Goal: Task Accomplishment & Management: Use online tool/utility

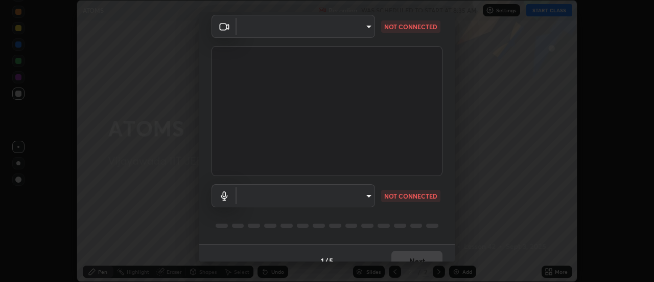
scroll to position [54, 0]
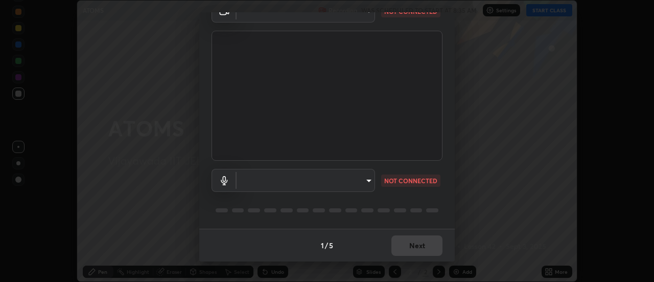
type input "a883e25cd245bfe675af14159889ff63e0a5caf6c02b2935dafa624613e4c407"
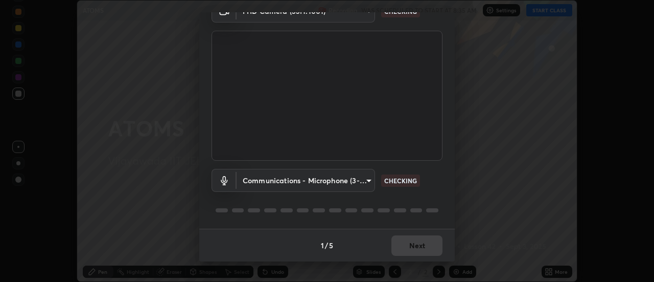
click at [368, 181] on body "Erase all ATOMS Recording WAS SCHEDULED TO START AT 8:35 AM Settings START CLAS…" at bounding box center [327, 141] width 654 height 282
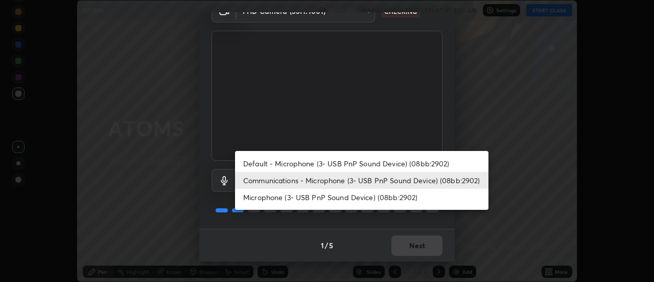
click at [368, 163] on li "Default - Microphone (3- USB PnP Sound Device) (08bb:2902)" at bounding box center [362, 163] width 254 height 17
type input "default"
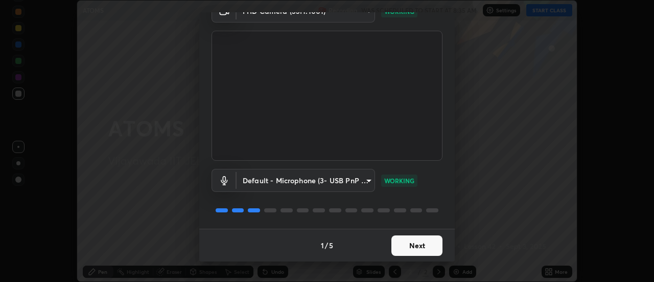
click at [422, 244] on button "Next" at bounding box center [417, 245] width 51 height 20
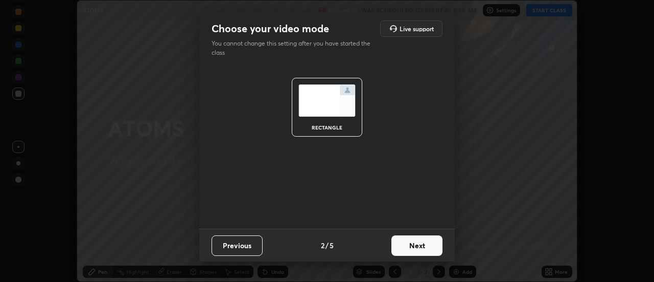
click at [421, 245] on button "Next" at bounding box center [417, 245] width 51 height 20
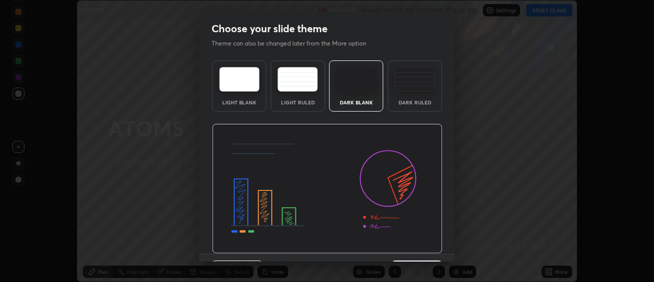
scroll to position [25, 0]
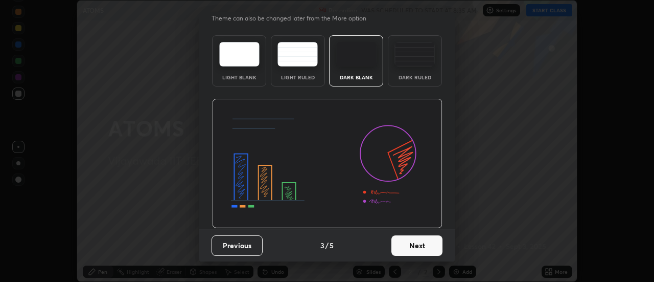
click at [419, 245] on button "Next" at bounding box center [417, 245] width 51 height 20
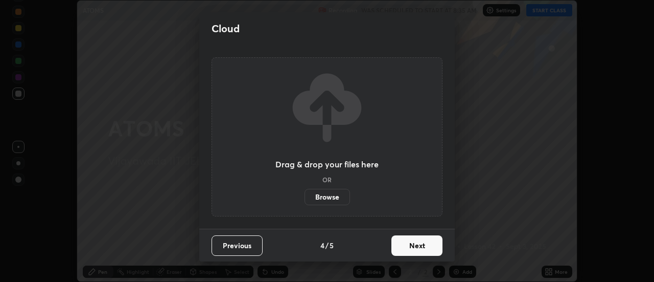
click at [423, 243] on button "Next" at bounding box center [417, 245] width 51 height 20
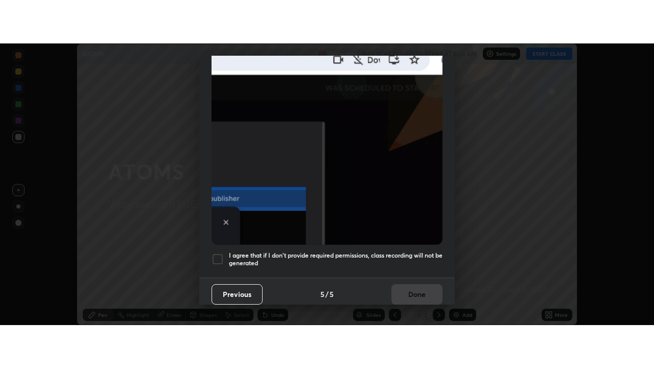
scroll to position [262, 0]
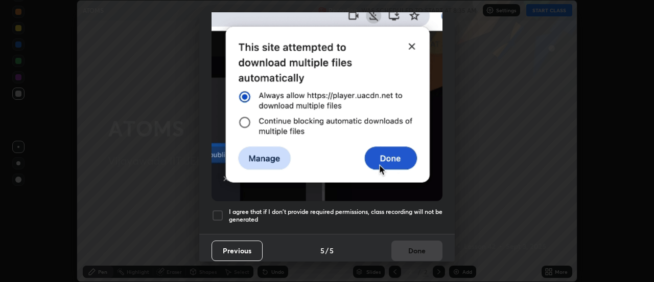
click at [220, 209] on div at bounding box center [218, 215] width 12 height 12
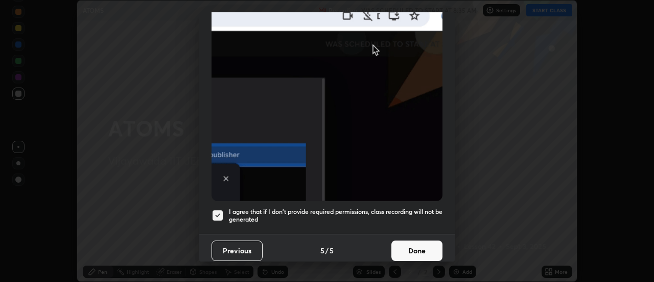
click at [413, 242] on button "Done" at bounding box center [417, 250] width 51 height 20
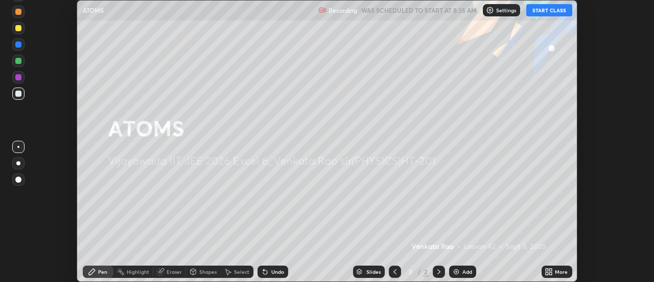
click at [547, 9] on button "START CLASS" at bounding box center [550, 10] width 46 height 12
click at [555, 270] on div "More" at bounding box center [557, 271] width 31 height 12
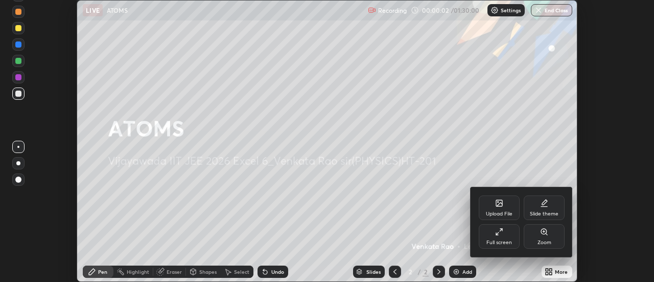
click at [503, 241] on div "Full screen" at bounding box center [500, 242] width 26 height 5
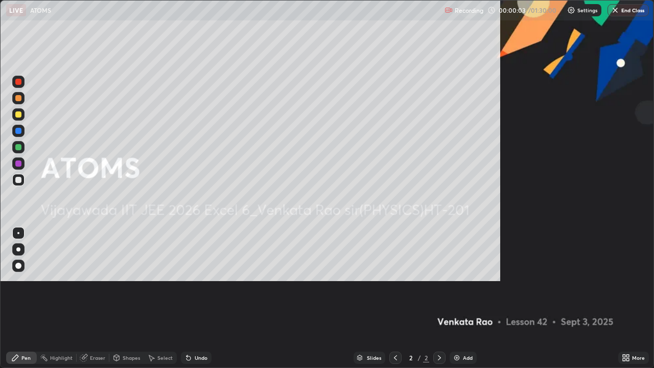
scroll to position [368, 654]
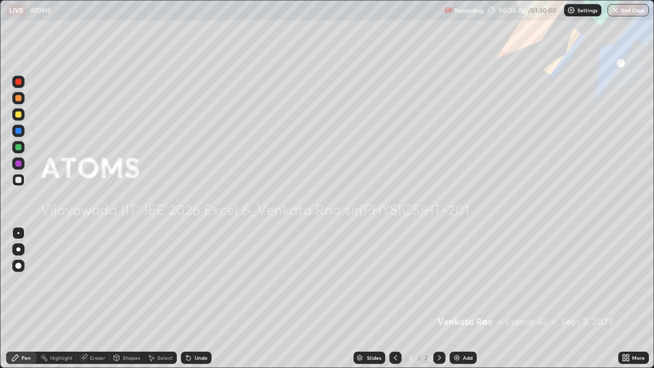
click at [460, 281] on img at bounding box center [457, 358] width 8 height 8
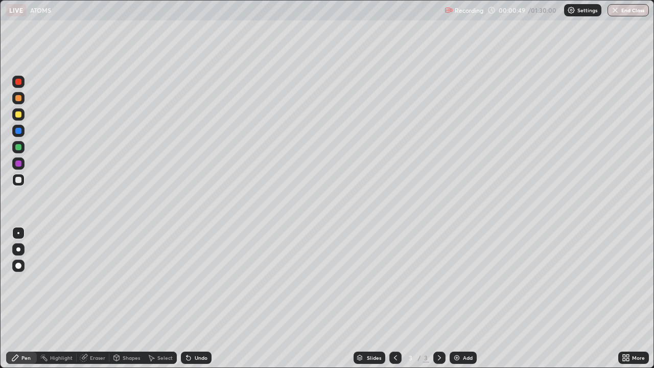
click at [20, 115] on div at bounding box center [18, 114] width 6 height 6
click at [19, 132] on div at bounding box center [18, 131] width 6 height 6
click at [20, 149] on div at bounding box center [18, 147] width 6 height 6
click at [19, 115] on div at bounding box center [18, 114] width 6 height 6
click at [22, 100] on div at bounding box center [18, 98] width 12 height 12
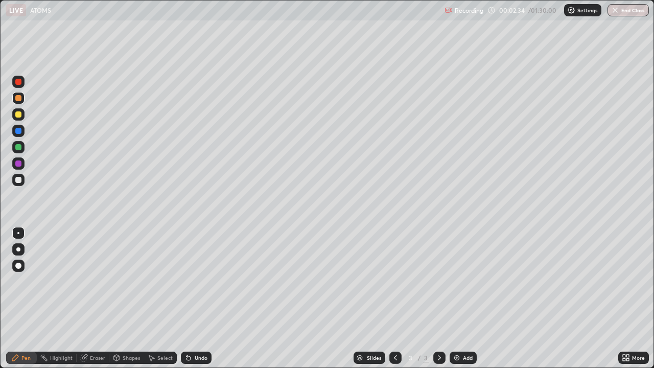
click at [95, 281] on div "Eraser" at bounding box center [97, 357] width 15 height 5
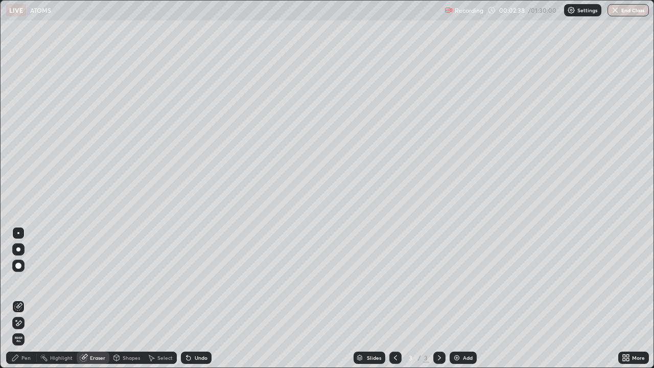
click at [30, 281] on div "Pen" at bounding box center [25, 357] width 9 height 5
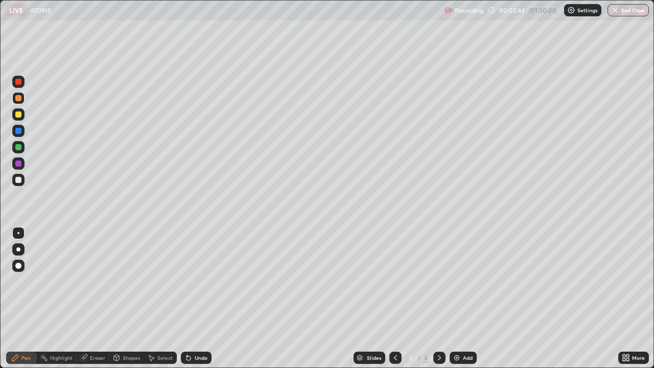
click at [98, 281] on div "Eraser" at bounding box center [97, 357] width 15 height 5
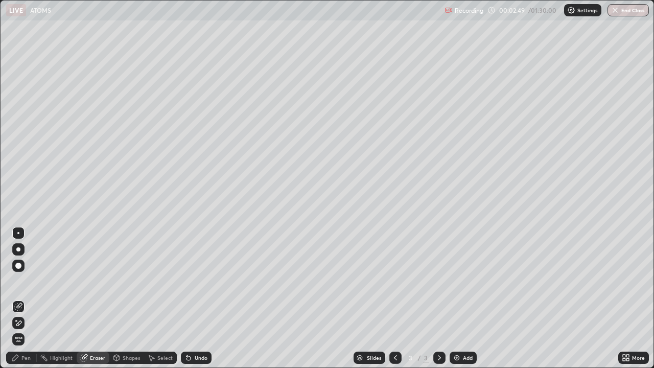
click at [20, 281] on div "Pen" at bounding box center [21, 358] width 31 height 12
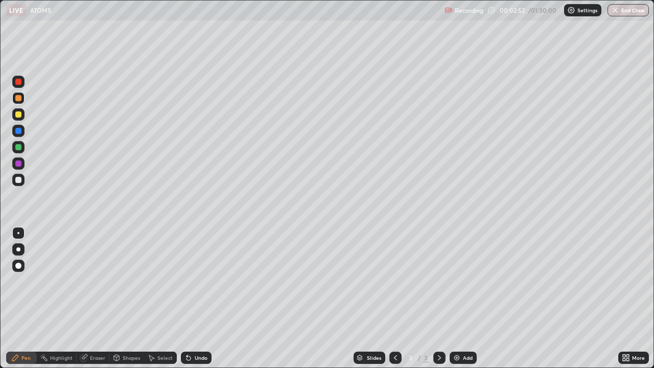
click at [17, 84] on div at bounding box center [18, 82] width 6 height 6
click at [19, 149] on div at bounding box center [18, 147] width 6 height 6
click at [16, 100] on div at bounding box center [18, 98] width 6 height 6
click at [16, 133] on div at bounding box center [18, 131] width 6 height 6
click at [21, 180] on div at bounding box center [18, 180] width 6 height 6
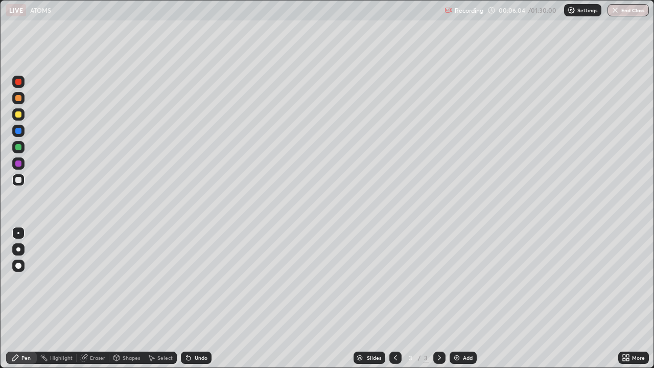
click at [20, 98] on div at bounding box center [18, 98] width 6 height 6
click at [462, 281] on div "Add" at bounding box center [463, 358] width 27 height 12
click at [193, 281] on div "Undo" at bounding box center [196, 358] width 31 height 12
click at [195, 281] on div "Undo" at bounding box center [201, 357] width 13 height 5
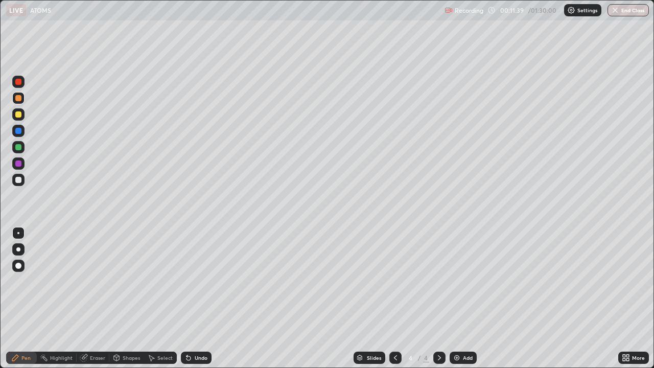
click at [19, 181] on div at bounding box center [18, 180] width 6 height 6
click at [12, 281] on icon at bounding box center [15, 358] width 8 height 8
click at [195, 281] on div "Undo" at bounding box center [201, 357] width 13 height 5
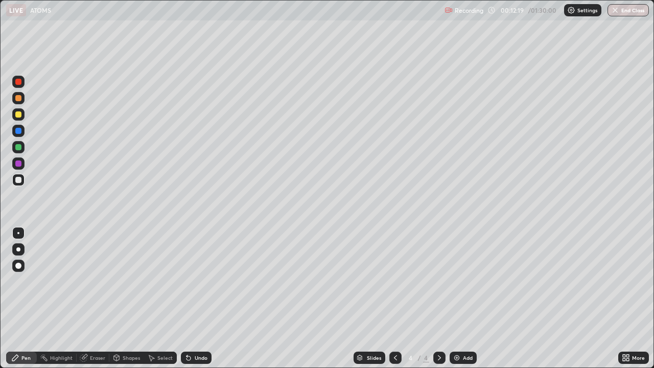
click at [195, 281] on div "Undo" at bounding box center [196, 358] width 31 height 12
click at [88, 281] on div "Eraser" at bounding box center [93, 358] width 33 height 12
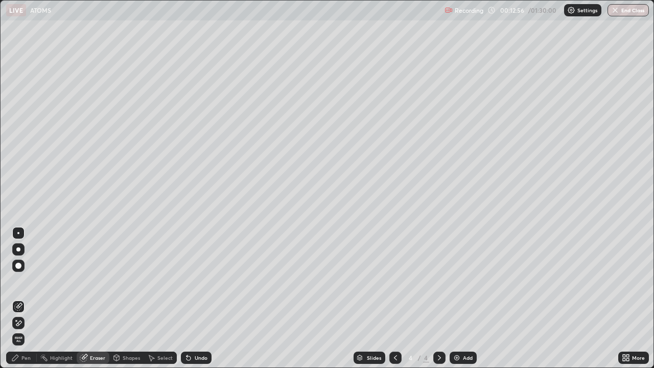
click at [16, 263] on div at bounding box center [18, 266] width 12 height 12
click at [28, 281] on div "Pen" at bounding box center [25, 357] width 9 height 5
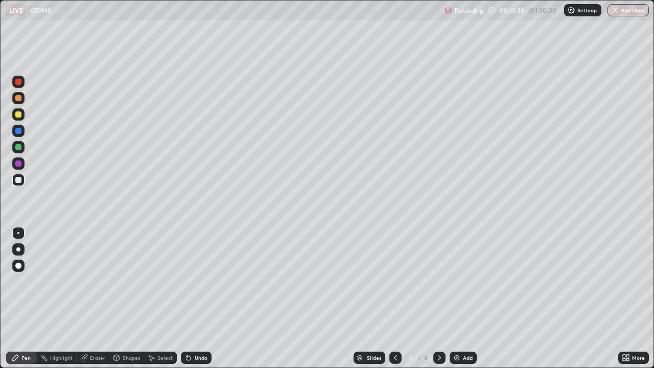
click at [19, 116] on div at bounding box center [18, 114] width 6 height 6
click at [193, 281] on div "Undo" at bounding box center [196, 358] width 31 height 12
click at [195, 281] on div "Undo" at bounding box center [196, 358] width 31 height 12
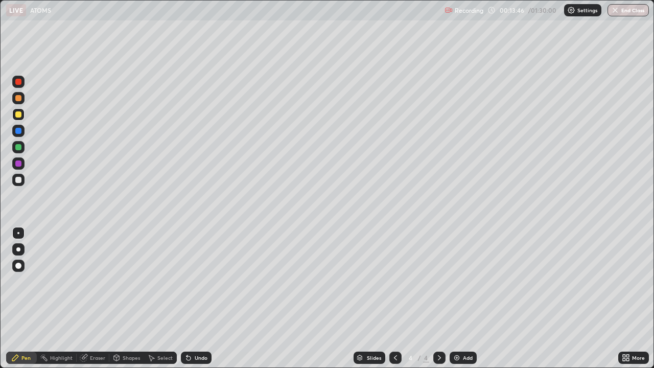
click at [197, 281] on div "Undo" at bounding box center [196, 358] width 31 height 12
click at [201, 281] on div "Undo" at bounding box center [196, 358] width 31 height 12
click at [19, 180] on div at bounding box center [18, 180] width 6 height 6
click at [98, 281] on div "Eraser" at bounding box center [97, 357] width 15 height 5
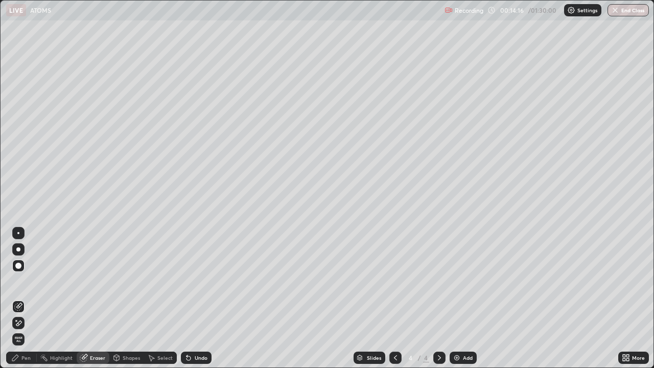
click at [28, 281] on div "Pen" at bounding box center [25, 357] width 9 height 5
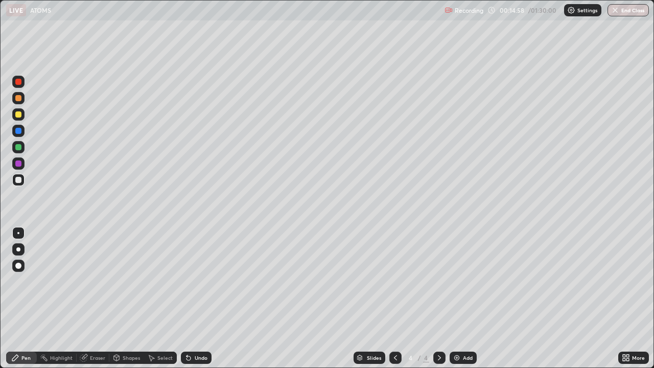
click at [20, 114] on div at bounding box center [18, 114] width 6 height 6
click at [394, 281] on icon at bounding box center [396, 358] width 8 height 8
click at [441, 281] on icon at bounding box center [440, 358] width 8 height 8
click at [466, 281] on div "Add" at bounding box center [468, 357] width 10 height 5
click at [20, 180] on div at bounding box center [18, 180] width 6 height 6
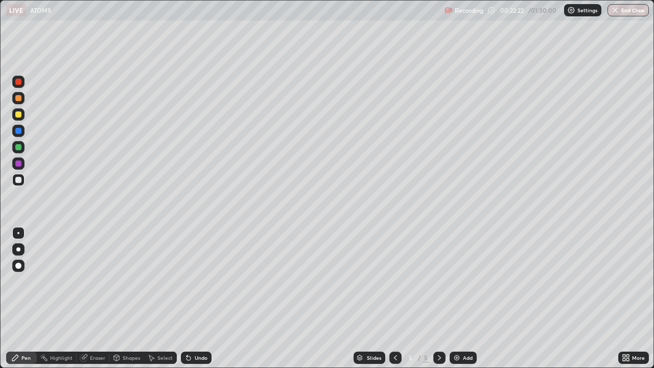
click at [201, 281] on div "Undo" at bounding box center [201, 357] width 13 height 5
click at [199, 281] on div "Undo" at bounding box center [201, 357] width 13 height 5
click at [200, 281] on div "Undo" at bounding box center [201, 357] width 13 height 5
click at [198, 281] on div "Undo" at bounding box center [201, 357] width 13 height 5
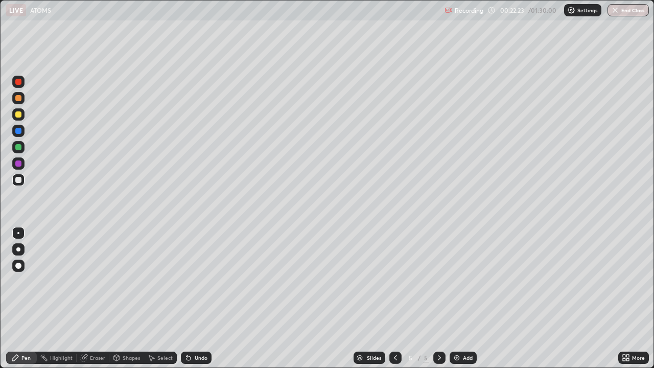
click at [198, 281] on div "Undo" at bounding box center [201, 357] width 13 height 5
click at [196, 281] on div "Undo" at bounding box center [201, 357] width 13 height 5
click at [195, 281] on div "Undo" at bounding box center [201, 357] width 13 height 5
click at [196, 281] on div "Undo" at bounding box center [201, 357] width 13 height 5
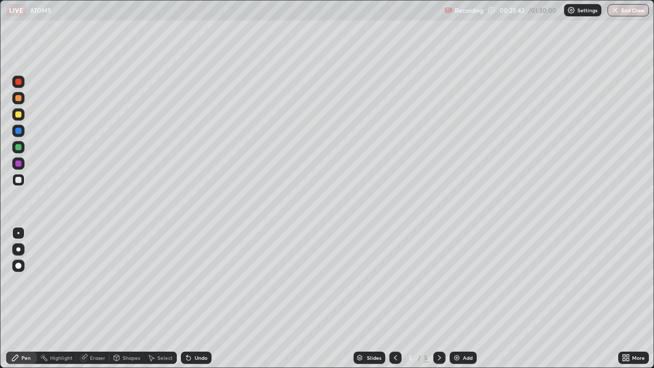
click at [198, 281] on div "Undo" at bounding box center [201, 357] width 13 height 5
click at [196, 281] on div "Undo" at bounding box center [196, 358] width 31 height 12
click at [19, 115] on div at bounding box center [18, 114] width 6 height 6
click at [22, 180] on div at bounding box center [18, 180] width 12 height 12
click at [465, 281] on div "Add" at bounding box center [468, 357] width 10 height 5
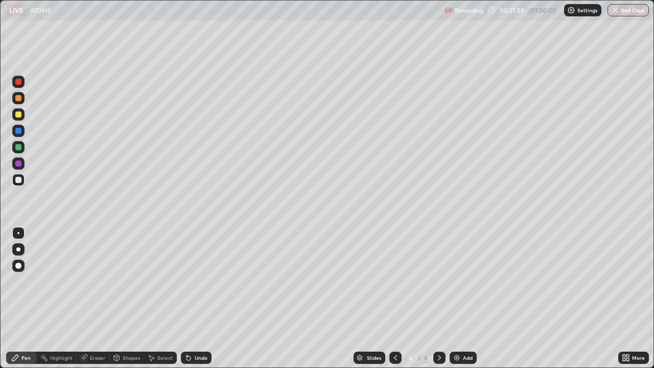
click at [20, 97] on div at bounding box center [18, 98] width 6 height 6
click at [196, 281] on div "Undo" at bounding box center [201, 357] width 13 height 5
click at [97, 281] on div "Eraser" at bounding box center [97, 357] width 15 height 5
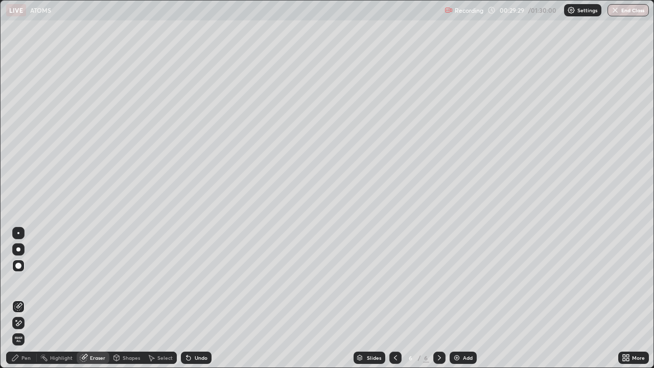
click at [29, 281] on div "Pen" at bounding box center [25, 357] width 9 height 5
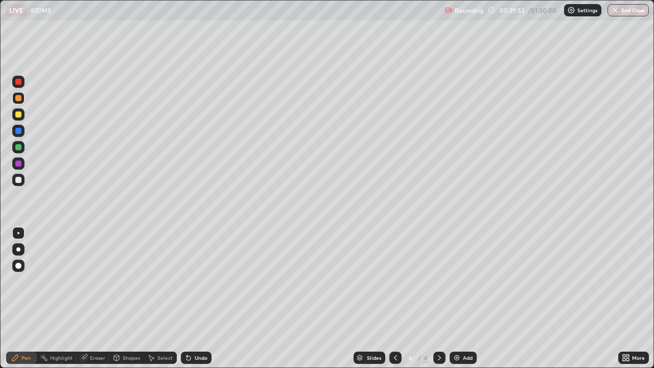
click at [19, 180] on div at bounding box center [18, 180] width 6 height 6
click at [100, 281] on div "Eraser" at bounding box center [97, 357] width 15 height 5
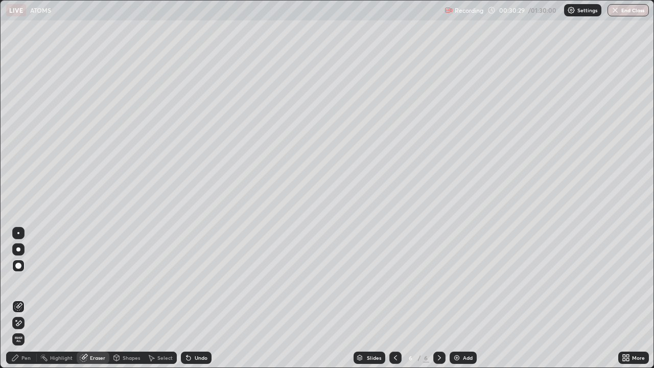
click at [22, 281] on div "Pen" at bounding box center [25, 357] width 9 height 5
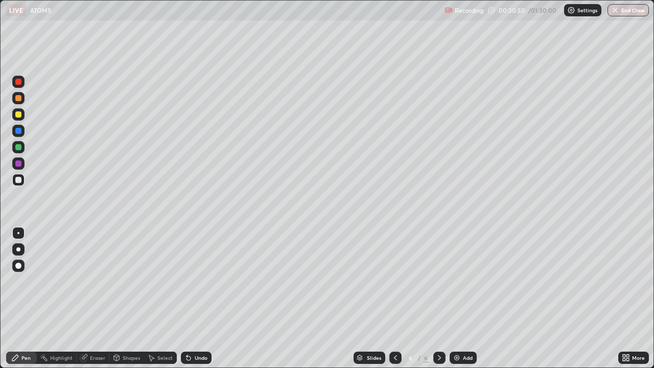
click at [16, 116] on div at bounding box center [18, 114] width 6 height 6
click at [17, 100] on div at bounding box center [18, 98] width 6 height 6
click at [17, 185] on div at bounding box center [18, 180] width 12 height 12
click at [458, 281] on img at bounding box center [457, 358] width 8 height 8
click at [19, 182] on div at bounding box center [18, 180] width 6 height 6
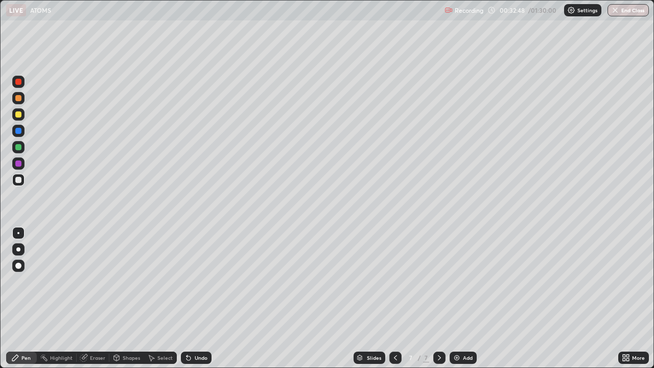
click at [193, 281] on div "Undo" at bounding box center [196, 358] width 31 height 12
click at [21, 120] on div at bounding box center [18, 114] width 12 height 12
click at [198, 281] on div "Undo" at bounding box center [201, 357] width 13 height 5
click at [97, 281] on div "Eraser" at bounding box center [97, 357] width 15 height 5
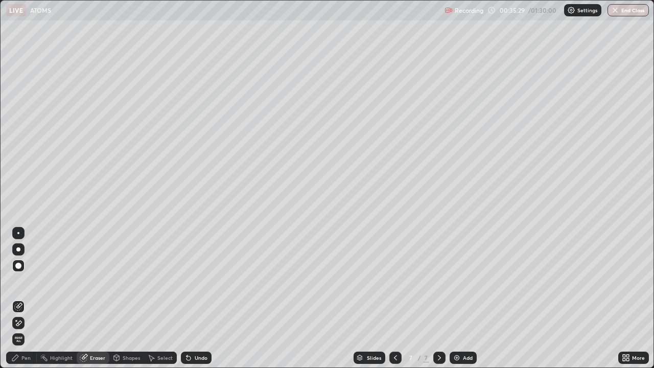
click at [26, 281] on div "Pen" at bounding box center [25, 357] width 9 height 5
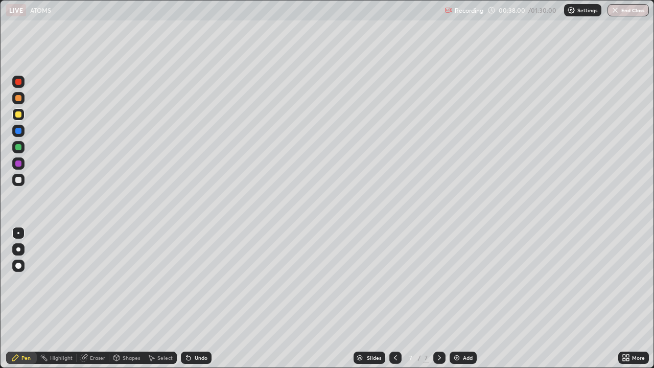
click at [460, 281] on div "Add" at bounding box center [463, 358] width 27 height 12
click at [20, 180] on div at bounding box center [18, 180] width 6 height 6
click at [18, 99] on div at bounding box center [18, 98] width 6 height 6
click at [19, 181] on div at bounding box center [18, 180] width 6 height 6
click at [17, 115] on div at bounding box center [18, 114] width 6 height 6
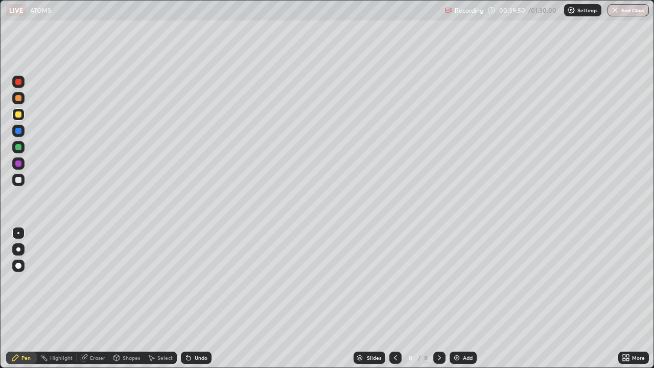
click at [18, 99] on div at bounding box center [18, 98] width 6 height 6
click at [20, 180] on div at bounding box center [18, 180] width 6 height 6
click at [199, 281] on div "Undo" at bounding box center [201, 357] width 13 height 5
click at [463, 281] on div "Add" at bounding box center [468, 357] width 10 height 5
click at [22, 97] on div at bounding box center [18, 98] width 12 height 12
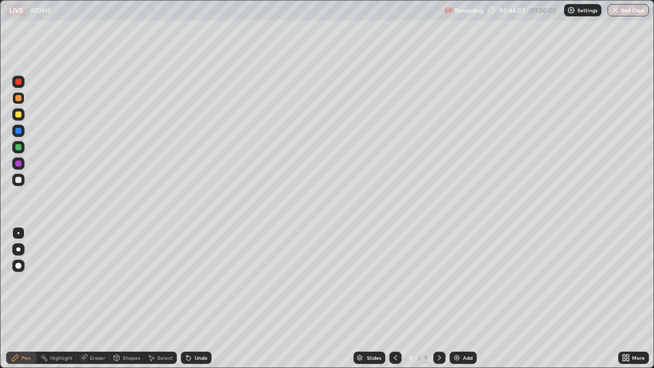
click at [191, 281] on div "Undo" at bounding box center [196, 358] width 31 height 12
click at [190, 281] on icon at bounding box center [189, 358] width 8 height 8
click at [187, 281] on icon at bounding box center [189, 358] width 4 height 4
click at [189, 281] on icon at bounding box center [189, 358] width 8 height 8
click at [192, 281] on div "Undo" at bounding box center [196, 358] width 31 height 12
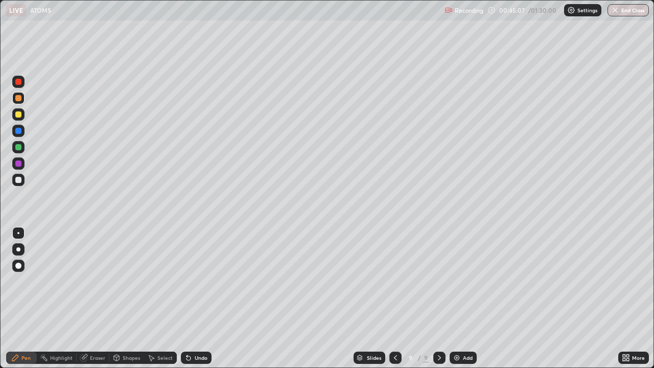
click at [197, 281] on div "Undo" at bounding box center [201, 357] width 13 height 5
click at [19, 180] on div at bounding box center [18, 180] width 6 height 6
click at [195, 281] on div "Undo" at bounding box center [201, 357] width 13 height 5
click at [463, 281] on div "Add" at bounding box center [468, 357] width 10 height 5
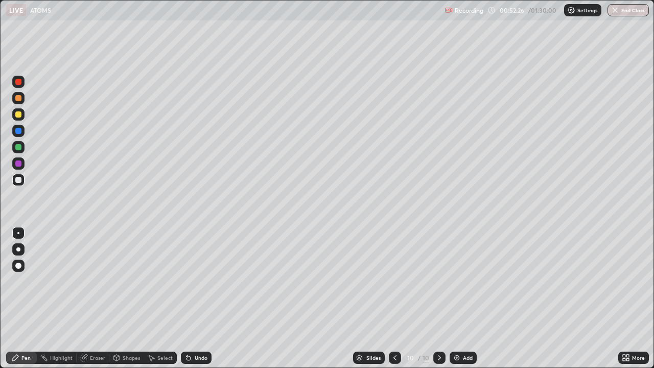
click at [196, 281] on div "Undo" at bounding box center [201, 357] width 13 height 5
click at [195, 281] on div "Undo" at bounding box center [201, 357] width 13 height 5
click at [19, 115] on div at bounding box center [18, 114] width 6 height 6
click at [18, 99] on div at bounding box center [18, 98] width 6 height 6
click at [198, 281] on div "Undo" at bounding box center [196, 358] width 31 height 12
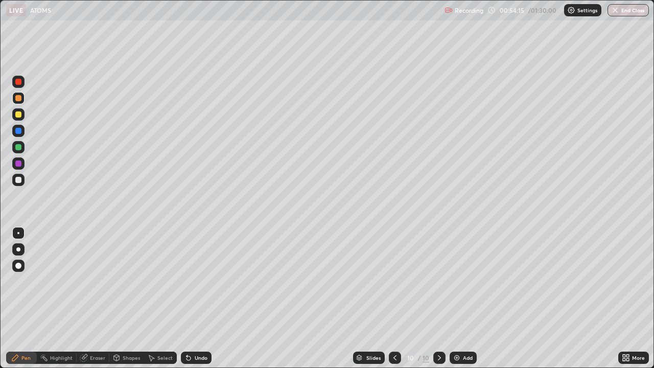
click at [199, 281] on div "Undo" at bounding box center [201, 357] width 13 height 5
click at [18, 182] on div at bounding box center [18, 180] width 6 height 6
click at [22, 101] on div at bounding box center [18, 98] width 12 height 12
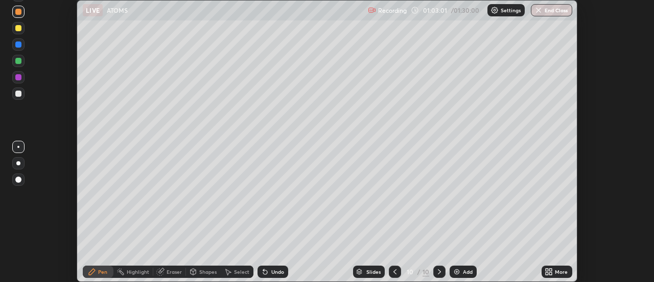
scroll to position [282, 654]
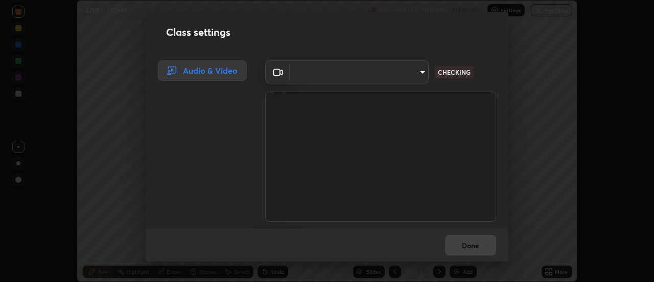
type input "a883e25cd245bfe675af14159889ff63e0a5caf6c02b2935dafa624613e4c407"
type input "default"
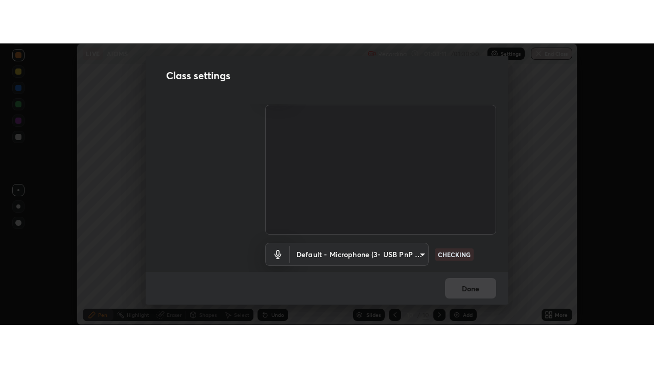
scroll to position [64, 0]
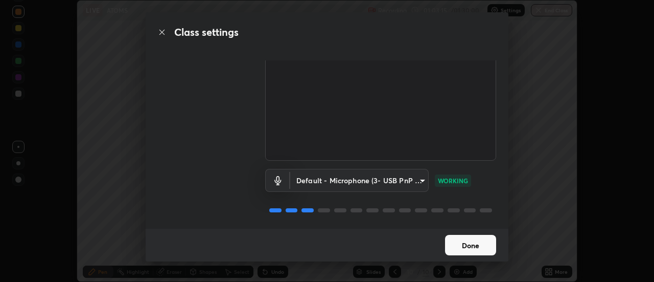
click at [473, 243] on button "Done" at bounding box center [470, 245] width 51 height 20
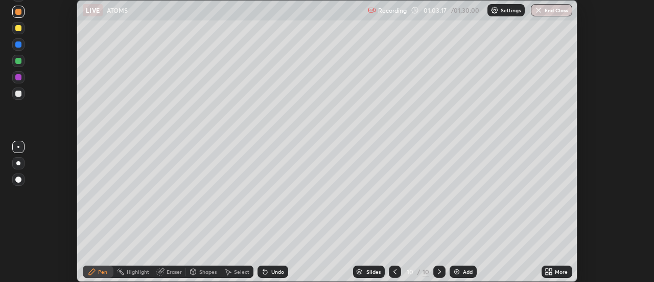
click at [557, 272] on div "More" at bounding box center [561, 271] width 13 height 5
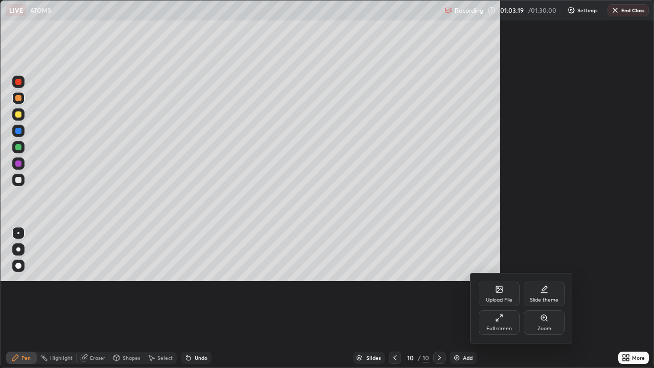
scroll to position [368, 654]
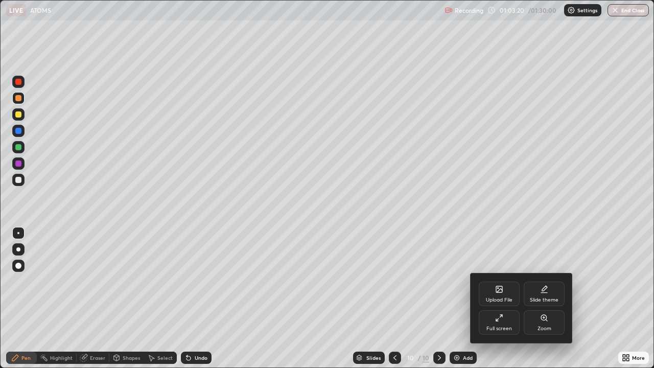
click at [601, 281] on div at bounding box center [327, 184] width 654 height 368
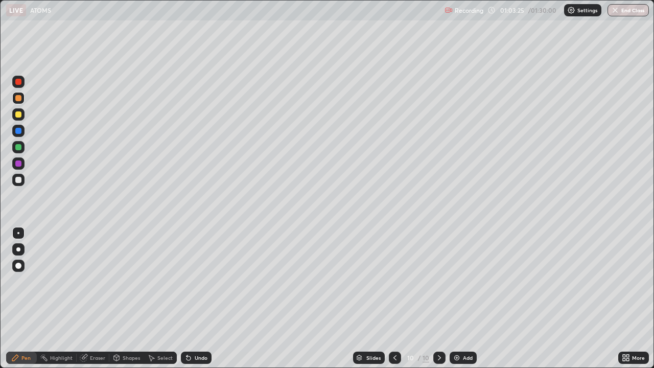
click at [463, 281] on div "Add" at bounding box center [468, 357] width 10 height 5
click at [395, 281] on icon at bounding box center [395, 357] width 3 height 5
click at [439, 281] on icon at bounding box center [440, 358] width 8 height 8
click at [17, 115] on div at bounding box center [18, 114] width 6 height 6
click at [19, 179] on div at bounding box center [18, 180] width 6 height 6
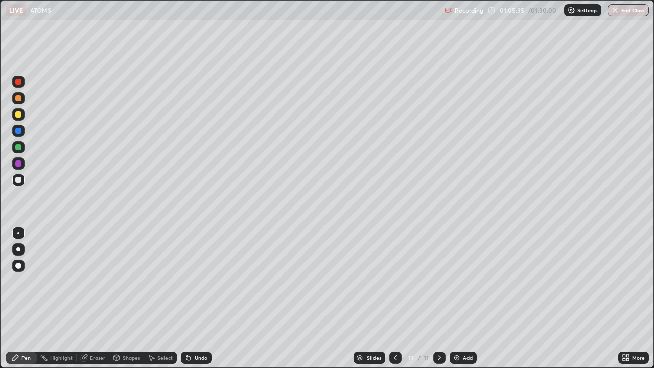
click at [195, 281] on div "Undo" at bounding box center [201, 357] width 13 height 5
click at [17, 100] on div at bounding box center [18, 98] width 6 height 6
click at [187, 281] on icon at bounding box center [189, 358] width 4 height 4
click at [195, 281] on div "Undo" at bounding box center [201, 357] width 13 height 5
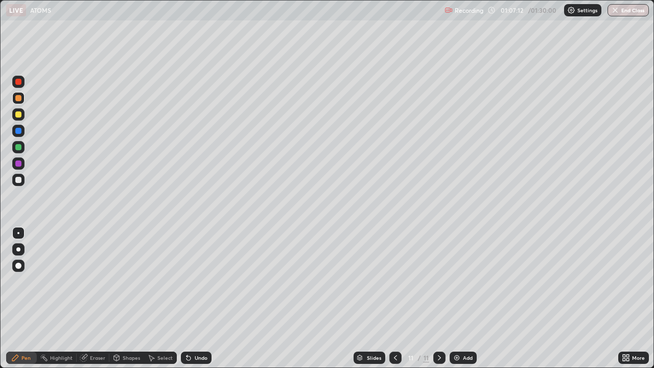
click at [193, 281] on div "Undo" at bounding box center [196, 358] width 31 height 12
click at [195, 281] on div "Undo" at bounding box center [201, 357] width 13 height 5
click at [17, 180] on div at bounding box center [18, 180] width 6 height 6
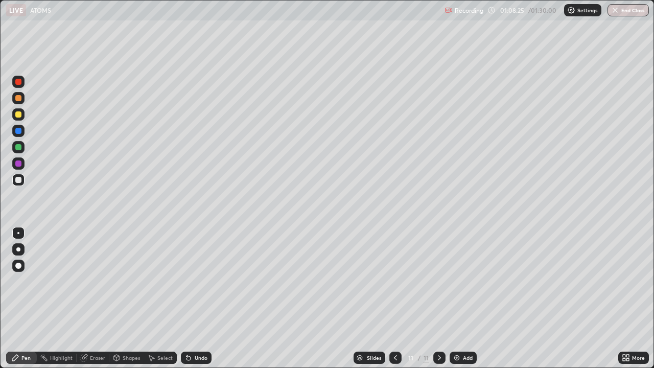
click at [19, 148] on div at bounding box center [18, 147] width 6 height 6
click at [395, 281] on icon at bounding box center [396, 358] width 8 height 8
click at [439, 281] on icon at bounding box center [440, 358] width 8 height 8
click at [461, 281] on div "Add" at bounding box center [463, 358] width 27 height 12
click at [18, 180] on div at bounding box center [18, 180] width 6 height 6
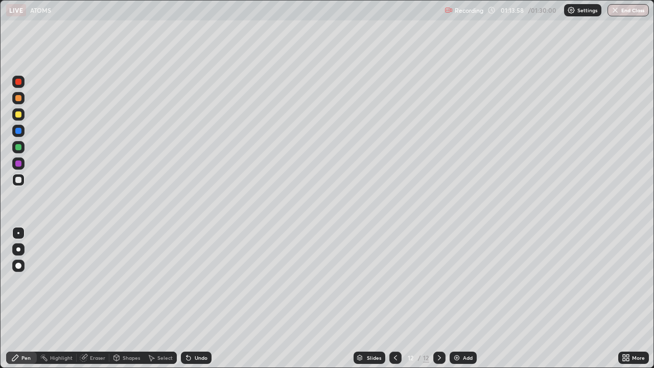
click at [195, 281] on div "Undo" at bounding box center [201, 357] width 13 height 5
click at [200, 281] on div "Undo" at bounding box center [201, 357] width 13 height 5
click at [467, 281] on div "Add" at bounding box center [463, 358] width 27 height 12
click at [463, 281] on div "Add" at bounding box center [468, 357] width 10 height 5
click at [621, 12] on button "End Class" at bounding box center [629, 10] width 40 height 12
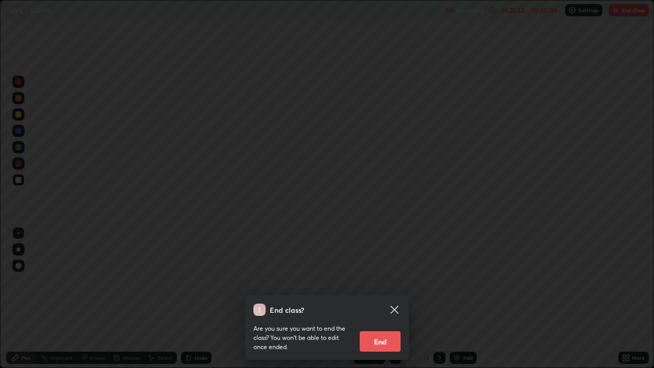
click at [381, 281] on button "End" at bounding box center [380, 341] width 41 height 20
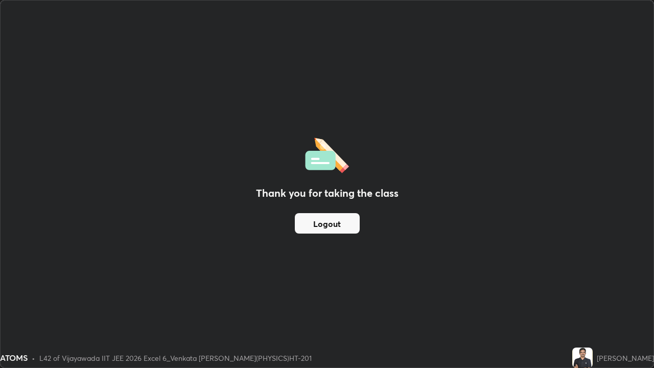
click at [337, 221] on button "Logout" at bounding box center [327, 223] width 65 height 20
